Goal: Information Seeking & Learning: Learn about a topic

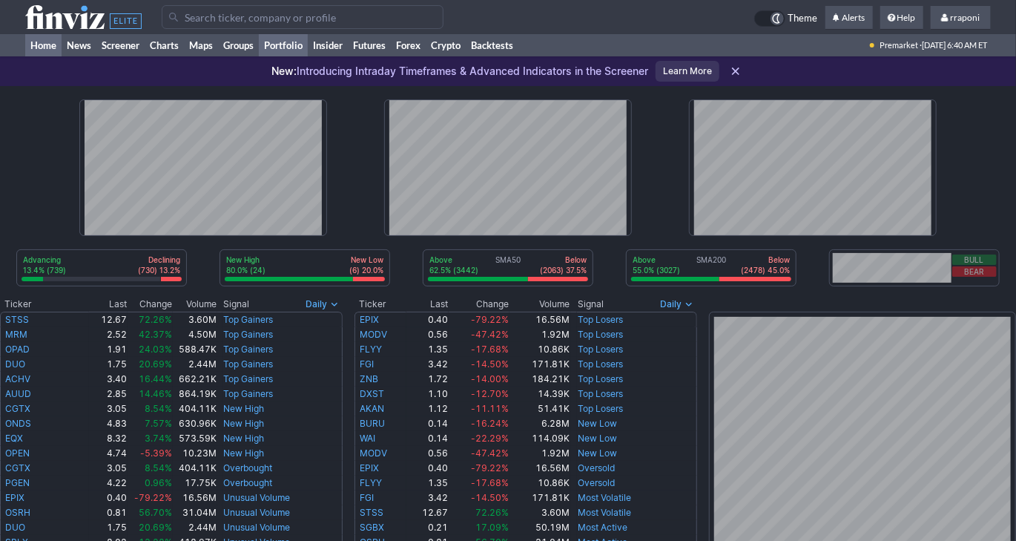
click at [285, 54] on link "Portfolio" at bounding box center [283, 45] width 49 height 22
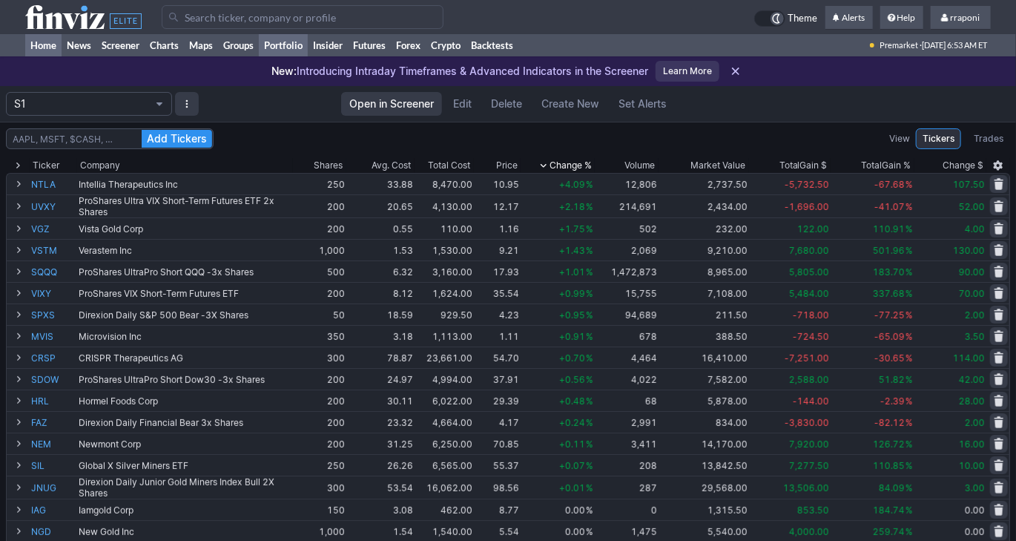
click at [47, 43] on link "Home" at bounding box center [43, 45] width 36 height 22
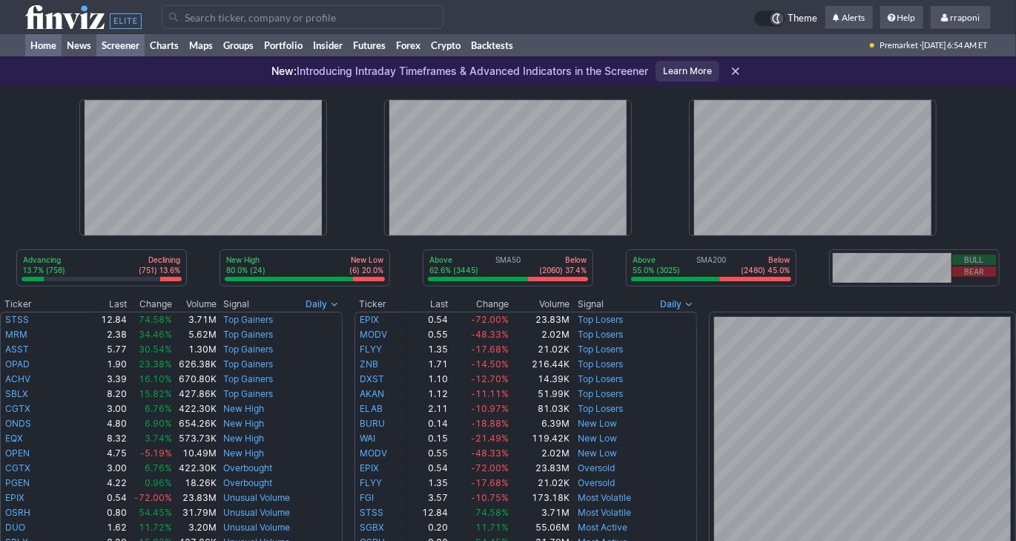
click at [129, 47] on link "Screener" at bounding box center [120, 45] width 48 height 22
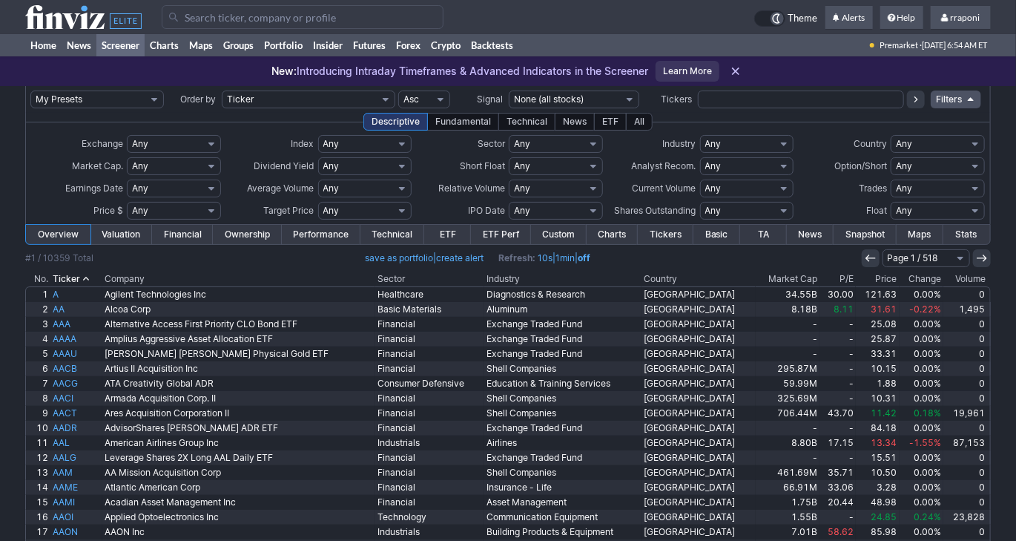
click at [962, 279] on th "Volume" at bounding box center [966, 278] width 47 height 15
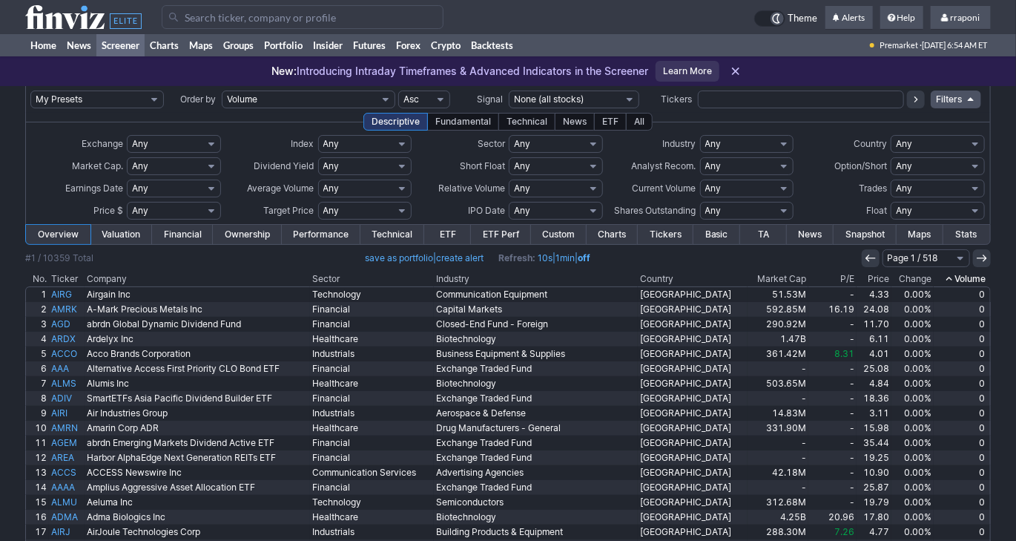
click at [951, 279] on icon at bounding box center [949, 279] width 12 height 12
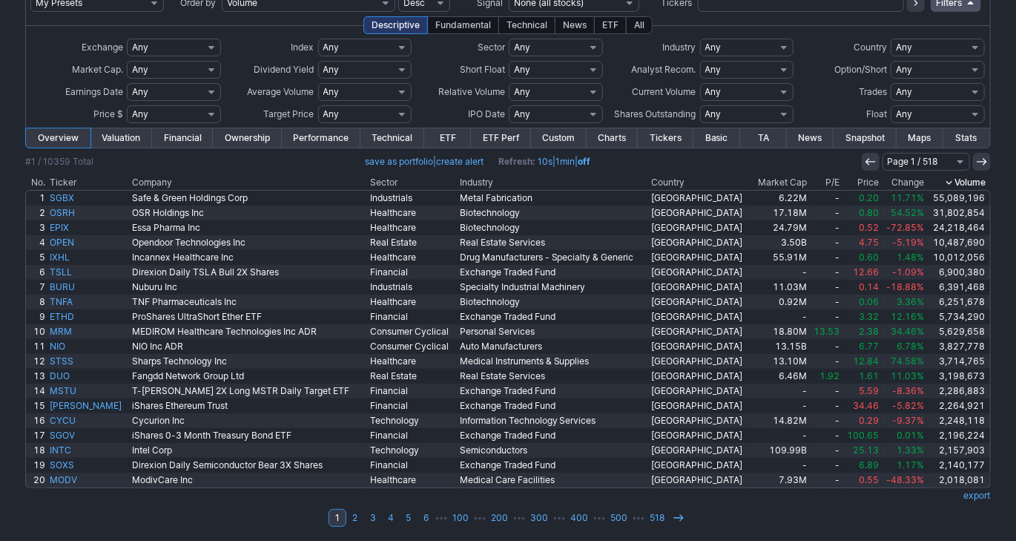
scroll to position [98, 0]
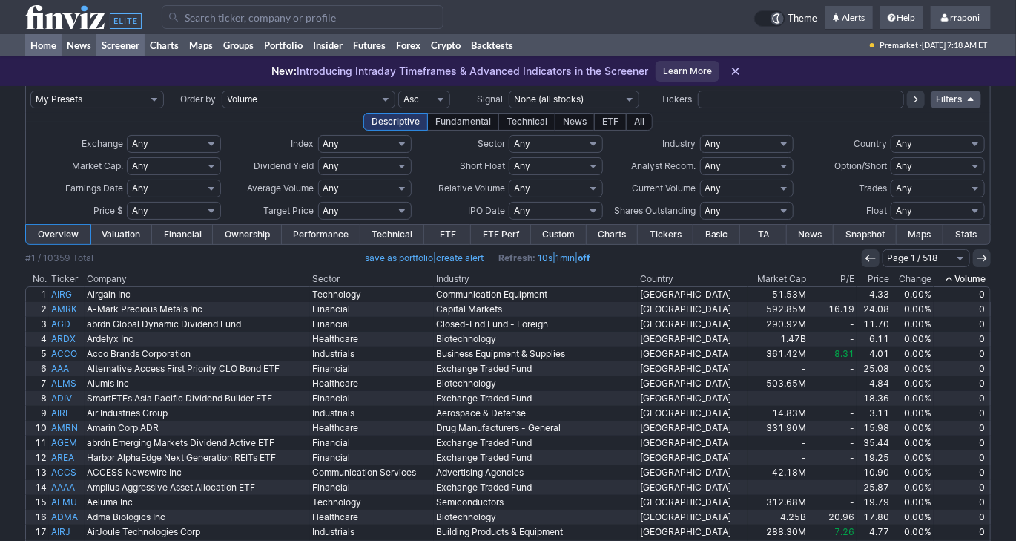
click at [37, 46] on link "Home" at bounding box center [43, 45] width 36 height 22
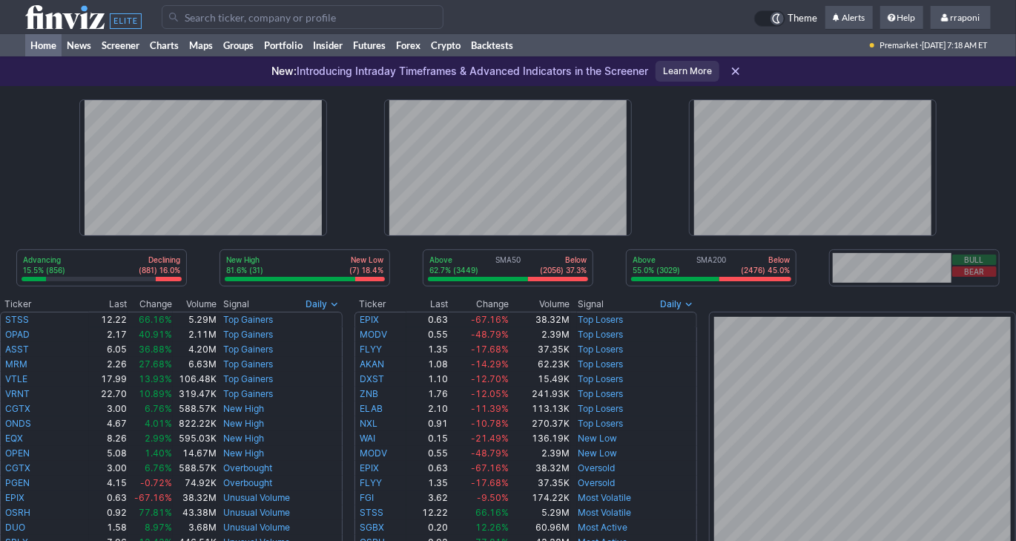
type input "–"
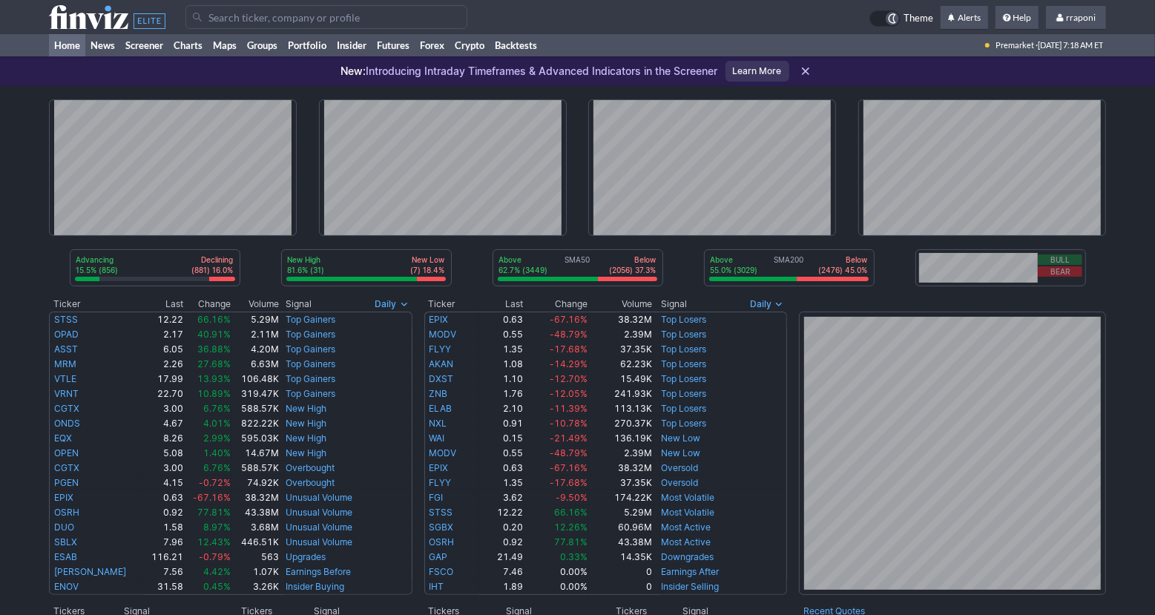
click at [667, 113] on div "Advancing 15.5% (856) Declining (881) 16.0% New High 81.6% (31) New Low (7) 18.…" at bounding box center [577, 598] width 1155 height 1025
click at [1015, 268] on div "Advancing 15.5% (856) Declining (881) 16.0% New High 81.6% (31) New Low (7) 18.…" at bounding box center [577, 598] width 1155 height 1025
click at [151, 48] on link "Screener" at bounding box center [144, 45] width 48 height 22
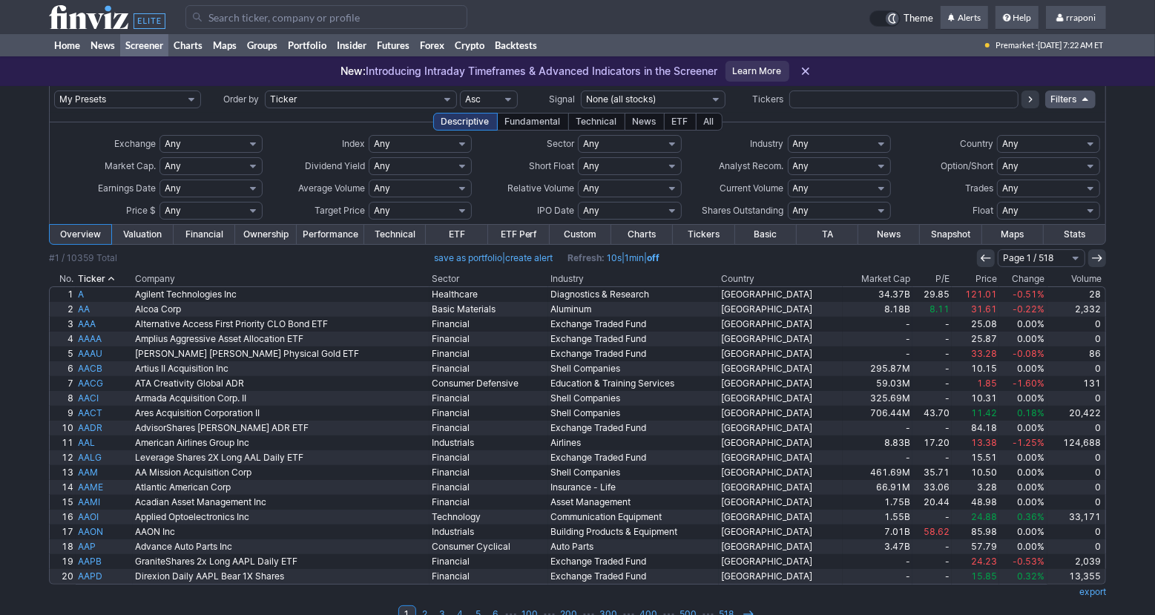
click at [1083, 273] on th "Volume" at bounding box center [1076, 278] width 59 height 15
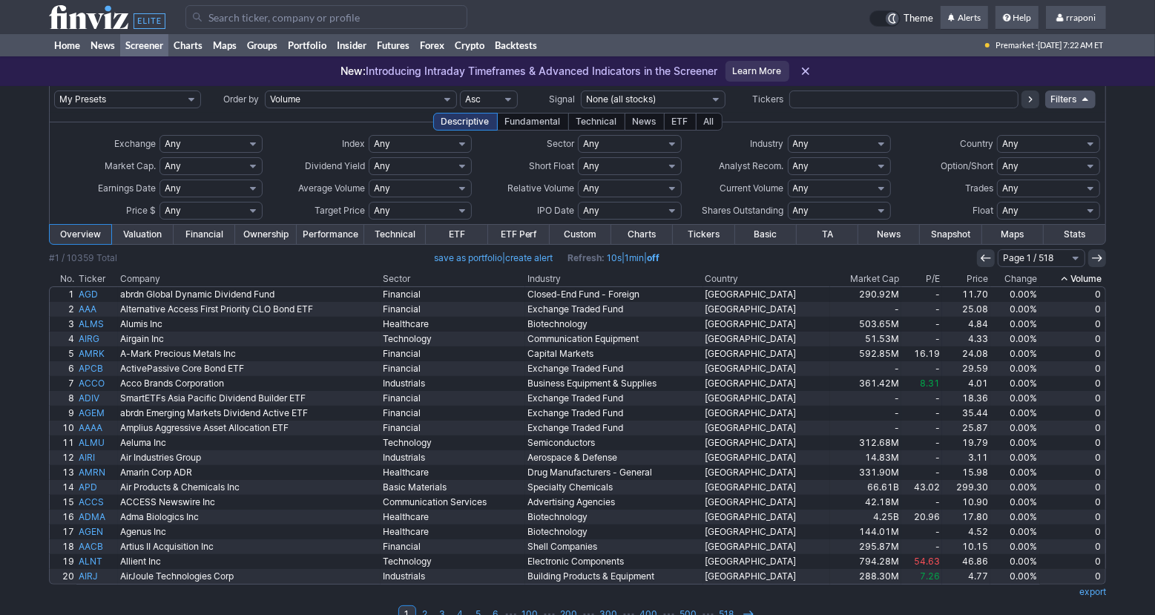
click at [1083, 273] on th "Volume" at bounding box center [1073, 278] width 66 height 15
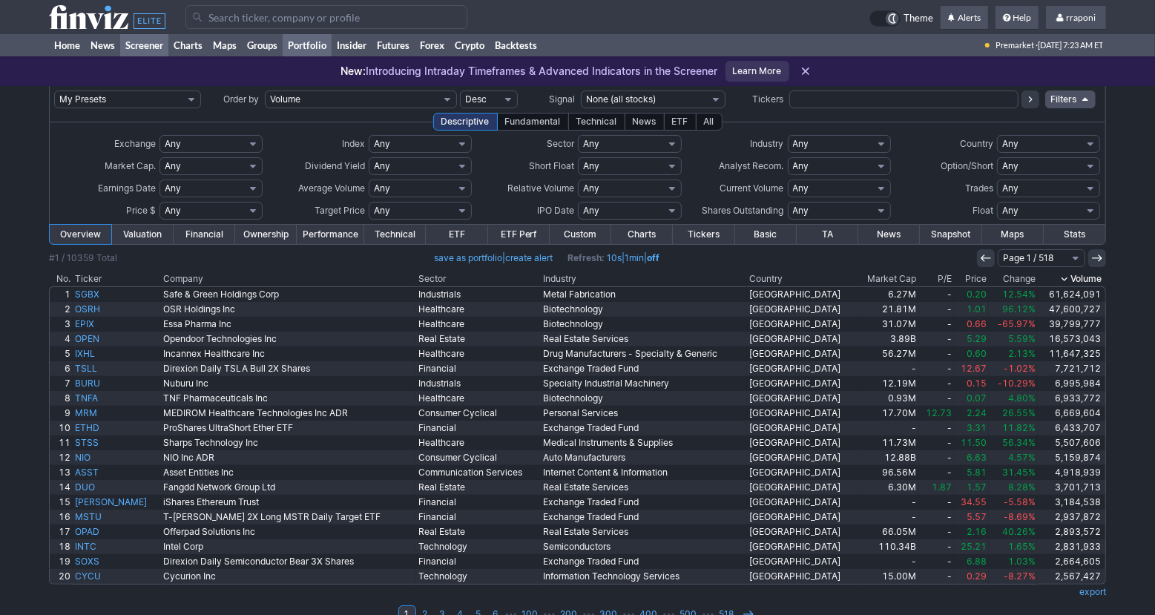
click at [308, 44] on link "Portfolio" at bounding box center [307, 45] width 49 height 22
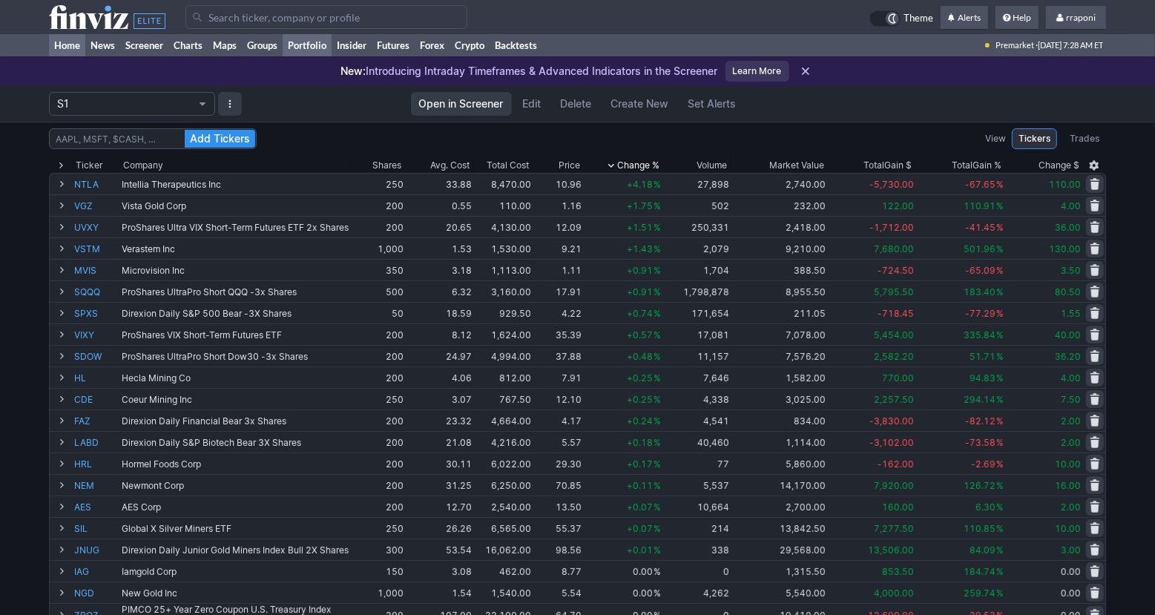
click at [75, 50] on link "Home" at bounding box center [67, 45] width 36 height 22
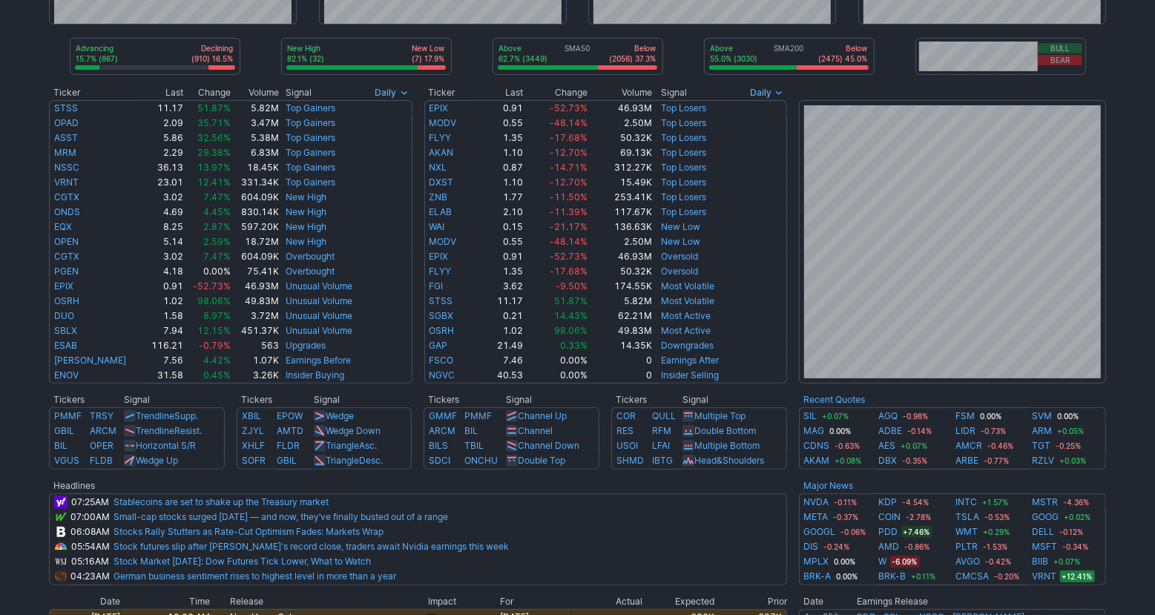
scroll to position [471, 0]
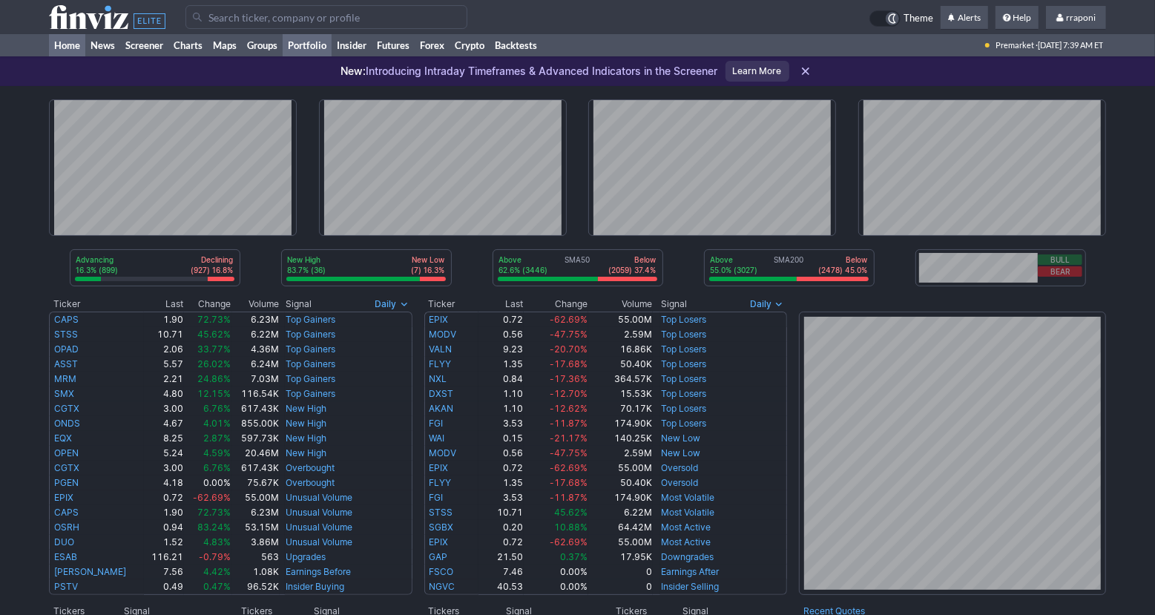
click at [313, 47] on link "Portfolio" at bounding box center [307, 45] width 49 height 22
click at [157, 47] on link "Screener" at bounding box center [144, 45] width 48 height 22
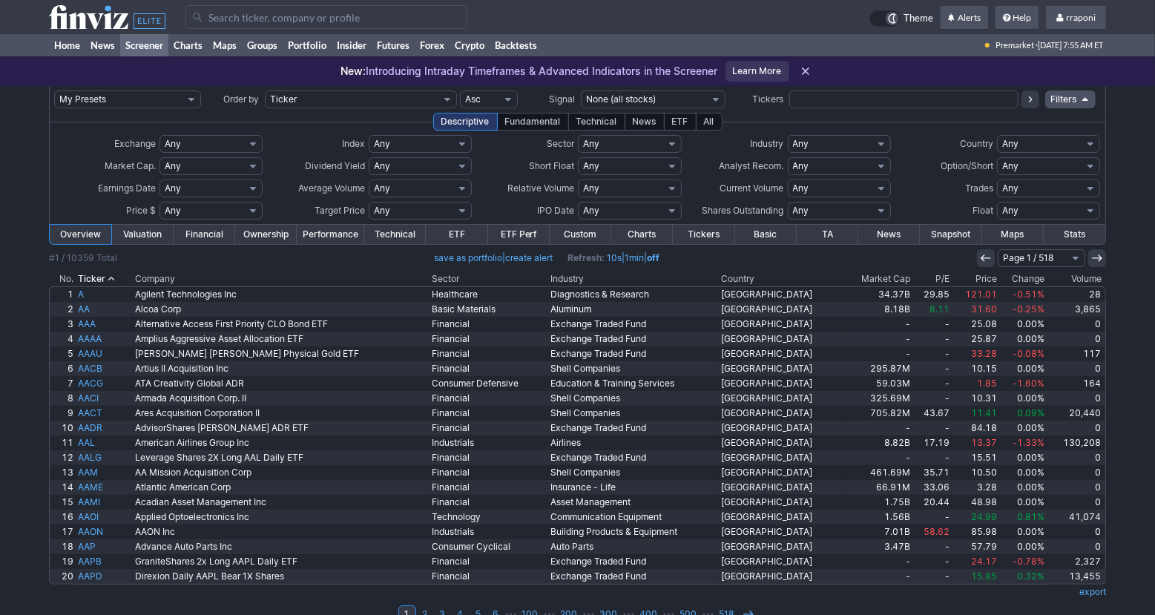
click at [824, 103] on input "text" at bounding box center [903, 99] width 229 height 18
type input "dis"
click at [1028, 104] on icon at bounding box center [1030, 99] width 12 height 12
